Goal: Information Seeking & Learning: Learn about a topic

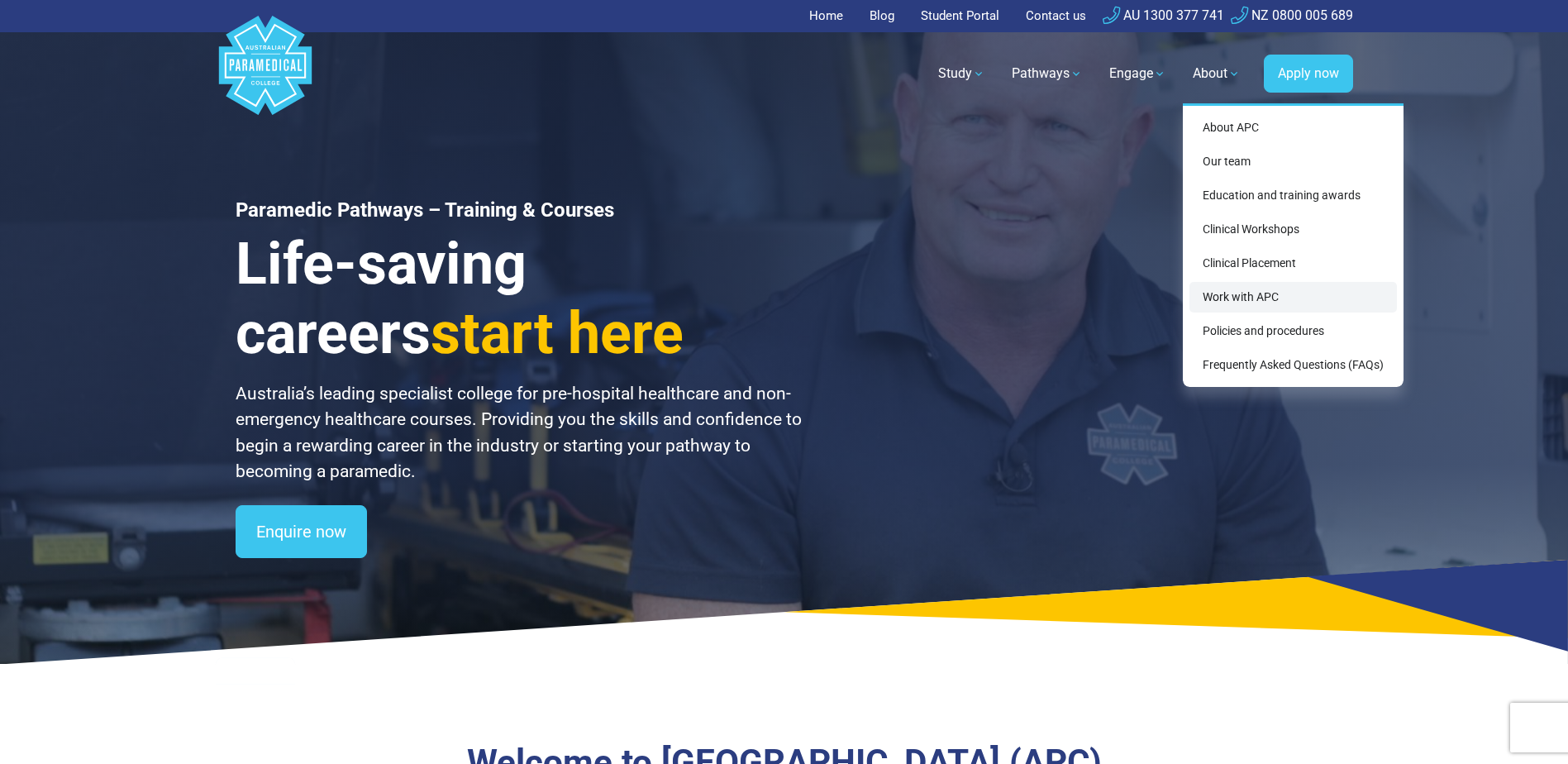
click at [1254, 302] on link "Work with APC" at bounding box center [1293, 296] width 207 height 30
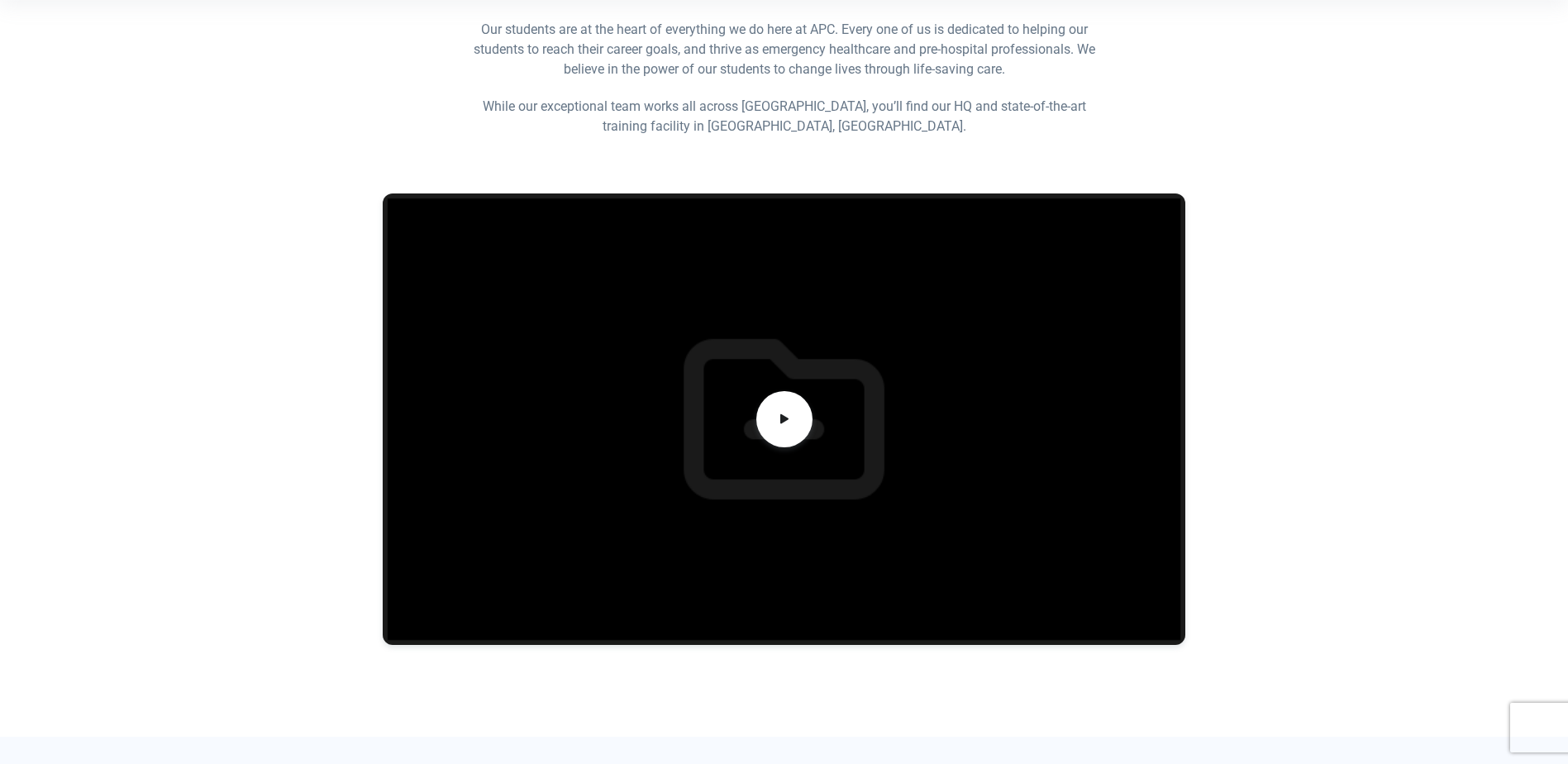
scroll to position [413, 0]
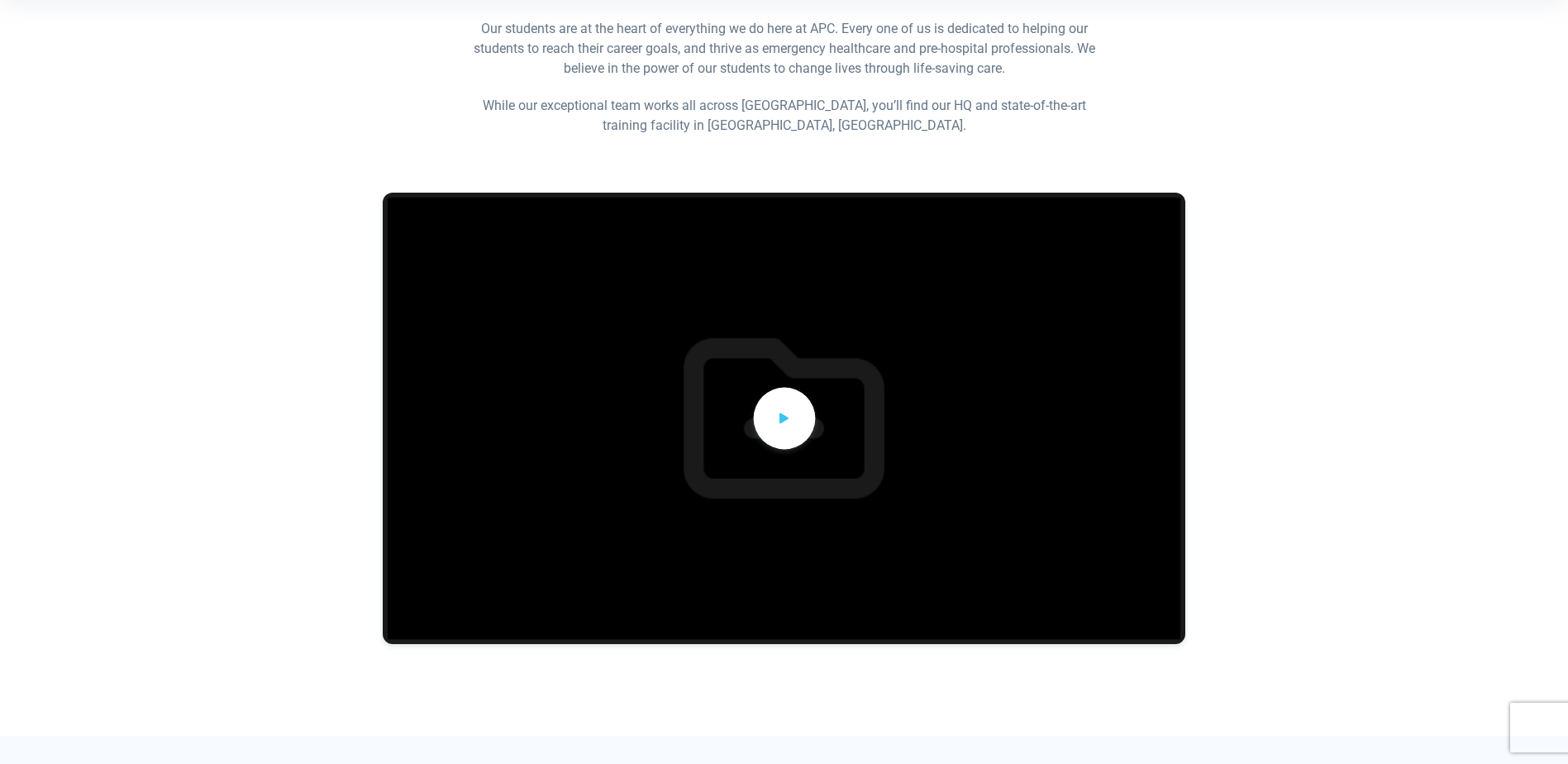
click at [778, 415] on icon at bounding box center [784, 418] width 18 height 28
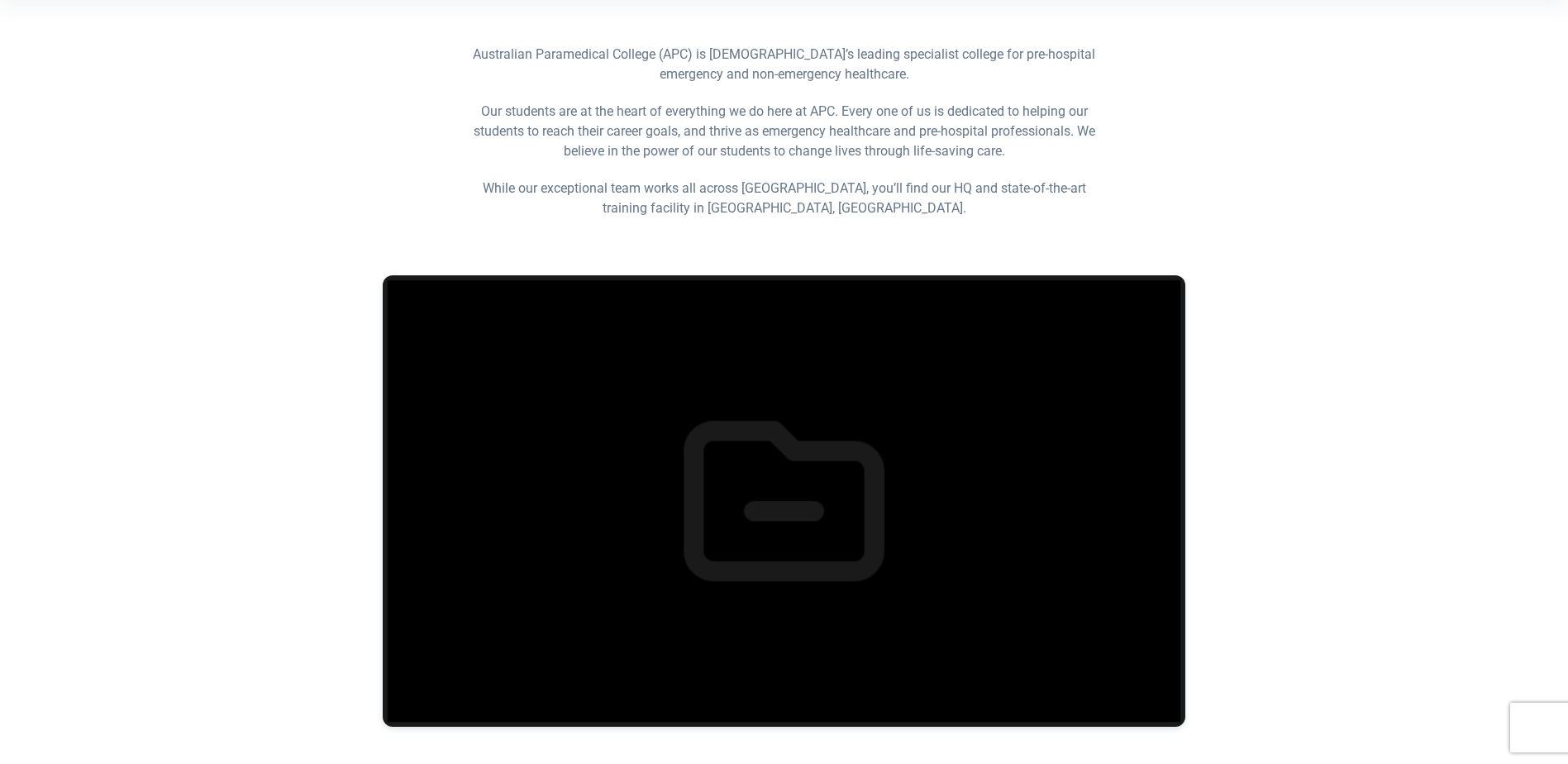
scroll to position [0, 0]
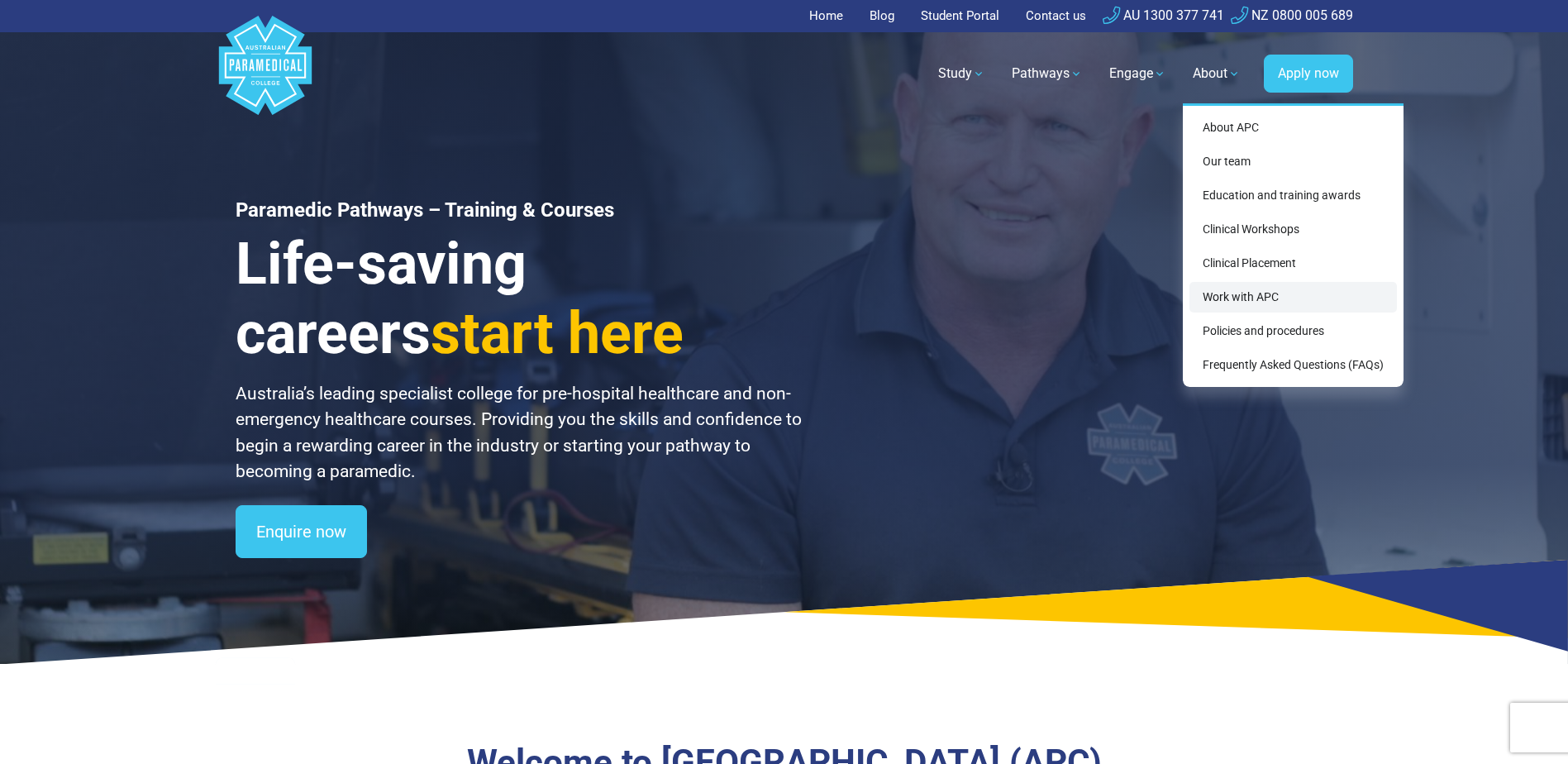
click at [1261, 302] on link "Work with APC" at bounding box center [1293, 296] width 207 height 30
